Goal: Check status

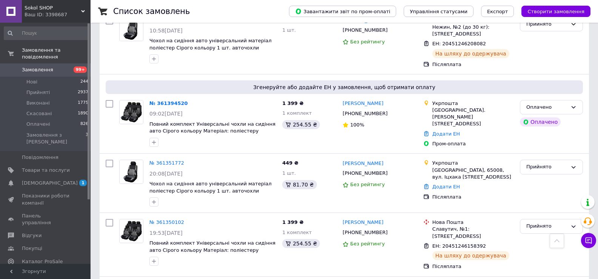
scroll to position [906, 0]
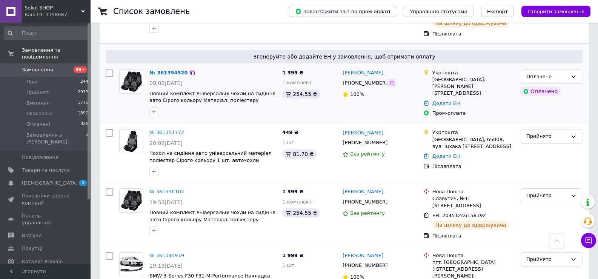
click at [390, 81] on icon at bounding box center [392, 83] width 5 height 5
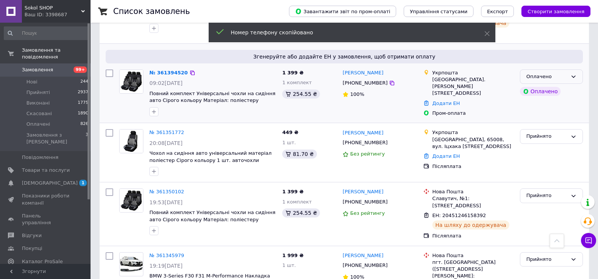
click at [572, 74] on icon at bounding box center [574, 77] width 6 height 6
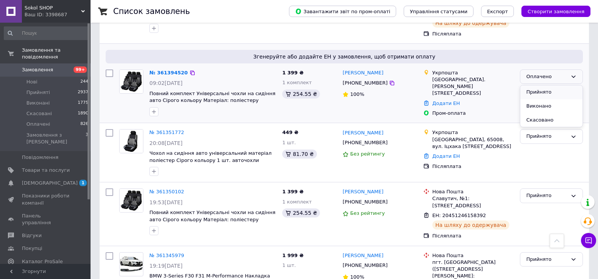
click at [564, 85] on li "Прийнято" at bounding box center [552, 92] width 62 height 14
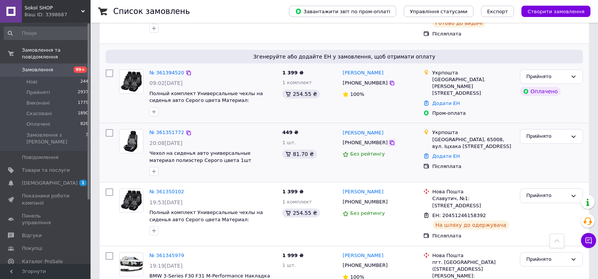
click at [388, 139] on div at bounding box center [392, 143] width 8 height 8
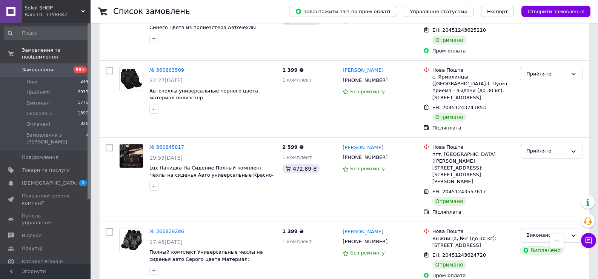
scroll to position [3134, 0]
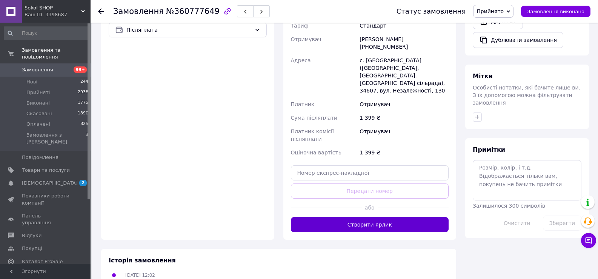
scroll to position [287, 0]
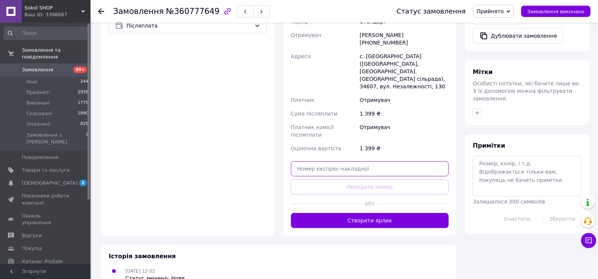
paste input "0505365884271"
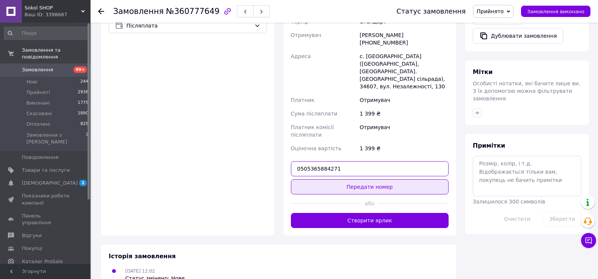
type input "0505365884271"
click at [369, 179] on button "Передати номер" at bounding box center [370, 186] width 158 height 15
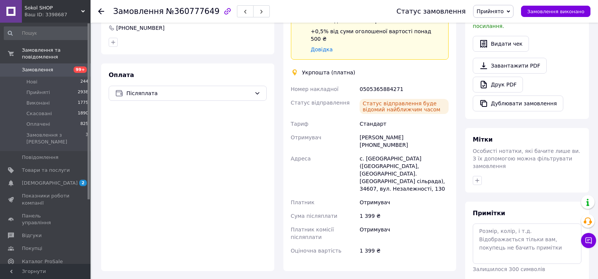
scroll to position [142, 0]
